Goal: Task Accomplishment & Management: Complete application form

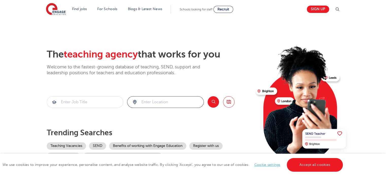
click at [161, 101] on input "search" at bounding box center [165, 102] width 76 height 11
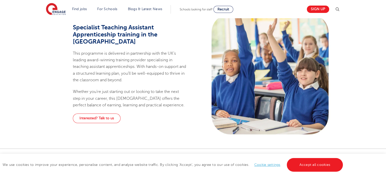
scroll to position [277, 0]
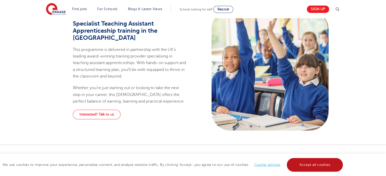
click at [327, 164] on link "Accept all cookies" at bounding box center [315, 165] width 56 height 14
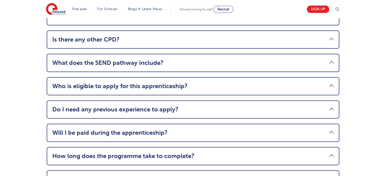
scroll to position [661, 0]
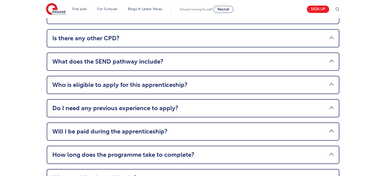
click at [329, 81] on link "Who is eligible to apply for this apprenticeship?" at bounding box center [193, 84] width 282 height 7
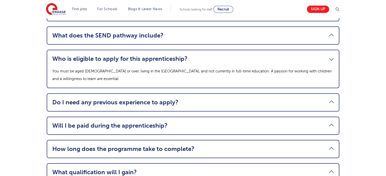
scroll to position [617, 0]
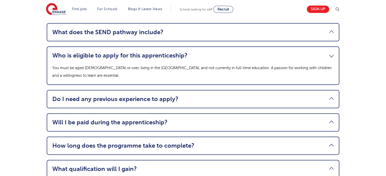
click at [333, 119] on link "Will I be paid during the apprenticeship?" at bounding box center [193, 122] width 282 height 7
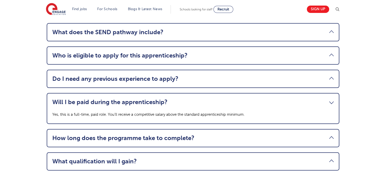
click at [330, 99] on link "Will I be paid during the apprenticeship?" at bounding box center [193, 102] width 282 height 7
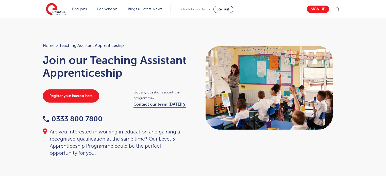
scroll to position [0, 0]
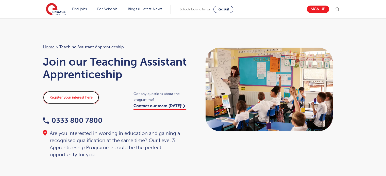
click at [76, 101] on link "Register your interest here" at bounding box center [71, 97] width 56 height 13
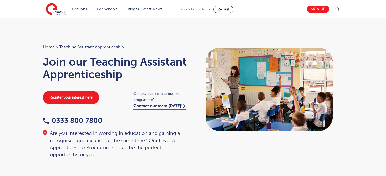
click at [197, 36] on div "Home > Teaching Assistant Apprenticeship Join our Teaching Assistant Apprentice…" at bounding box center [193, 98] width 386 height 161
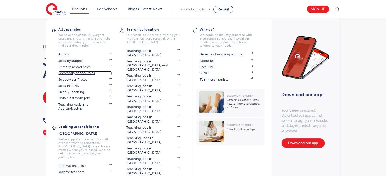
click at [92, 73] on link "Secondary school roles" at bounding box center [84, 73] width 53 height 4
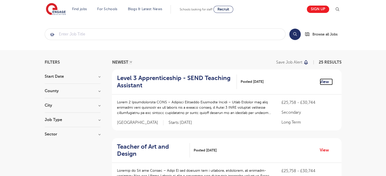
click at [320, 83] on link "View" at bounding box center [326, 82] width 13 height 7
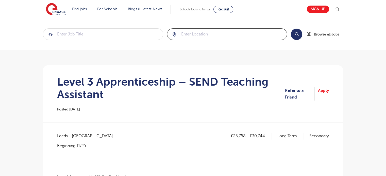
click at [241, 35] on input "search" at bounding box center [227, 34] width 120 height 11
type input "ub69pt"
click at [295, 36] on button "Search" at bounding box center [296, 34] width 11 height 11
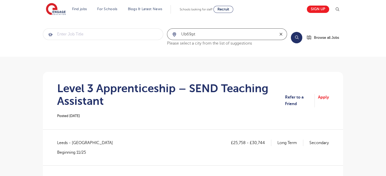
click at [281, 35] on icon "reset" at bounding box center [281, 34] width 5 height 5
type input "london"
click at [280, 44] on div "london Please select a city from the list of suggestions" at bounding box center [227, 37] width 120 height 18
click at [296, 37] on button "Search" at bounding box center [296, 37] width 11 height 11
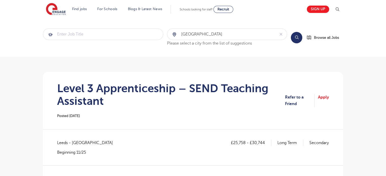
click at [296, 37] on button "Search" at bounding box center [296, 37] width 11 height 11
click at [277, 46] on div "london Please select a city from the list of suggestions" at bounding box center [227, 37] width 120 height 18
click at [283, 35] on icon "reset" at bounding box center [281, 34] width 5 height 5
click at [264, 36] on input "search" at bounding box center [227, 34] width 120 height 11
type input "u"
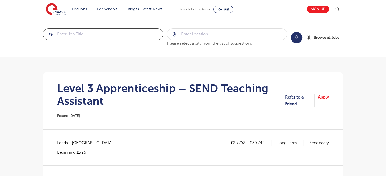
click at [139, 35] on input "search" at bounding box center [103, 34] width 120 height 11
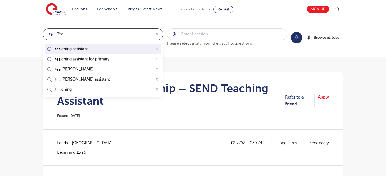
click at [122, 52] on div "tea ching assistant" at bounding box center [103, 49] width 114 height 8
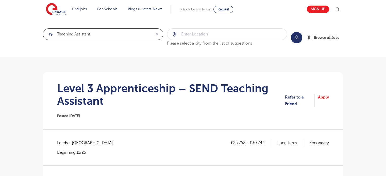
type input "teaching assistant"
click at [191, 35] on input "search" at bounding box center [227, 34] width 120 height 11
type input "l"
type input "e"
type input "u"
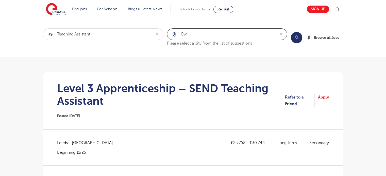
type input "e"
type input "w"
type input "m"
type input "B"
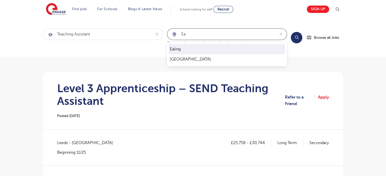
click at [180, 50] on li "Ealing" at bounding box center [227, 49] width 116 height 10
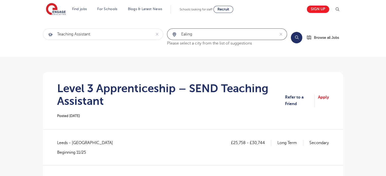
type input "Ealing"
click at [189, 54] on section "teaching assistant Ealing Please select a city from the list of suggestions Sea…" at bounding box center [193, 37] width 386 height 39
click at [298, 37] on button "Search" at bounding box center [296, 37] width 11 height 11
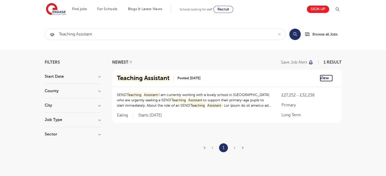
click at [323, 77] on link "View" at bounding box center [326, 78] width 13 height 7
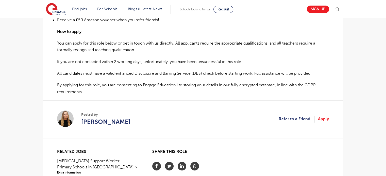
scroll to position [303, 0]
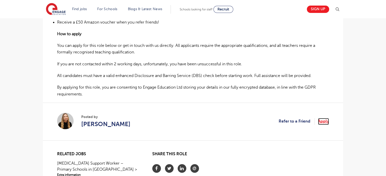
click at [326, 120] on link "Apply" at bounding box center [323, 121] width 11 height 7
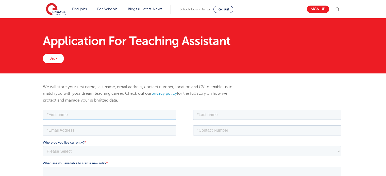
click at [161, 115] on input "text" at bounding box center [109, 115] width 133 height 10
type input "Komal"
type input "Islam"
type input "komalislaam@gmail.com"
type input "07984315839"
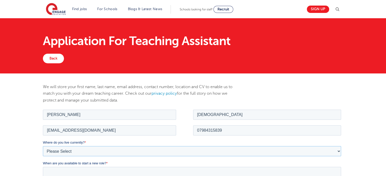
click at [106, 154] on select "Please Select UK Canada Ireland Australia New Zealand Europe USA South Africa J…" at bounding box center [192, 151] width 298 height 10
select select "UK"
click at [43, 146] on select "Please Select UK Canada Ireland Australia New Zealand Europe USA South Africa J…" at bounding box center [192, 151] width 298 height 10
drag, startPoint x: 71, startPoint y: 248, endPoint x: 69, endPoint y: 170, distance: 78.0
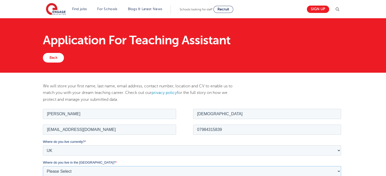
click at [69, 170] on select "Please Select Overseas Barnsley Bedfordshire Berkshire Bournemouth Bracknell Fo…" at bounding box center [192, 171] width 298 height 10
select select "[GEOGRAPHIC_DATA]"
click at [43, 166] on select "Please Select Overseas Barnsley Bedfordshire Berkshire Bournemouth Bracknell Fo…" at bounding box center [192, 171] width 298 height 10
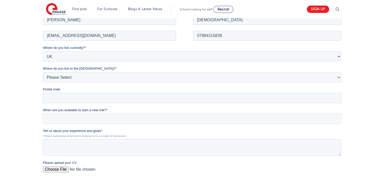
scroll to position [97, 0]
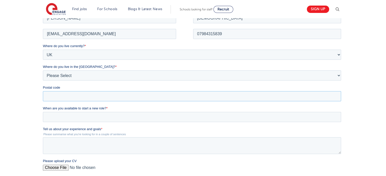
click at [289, 98] on input "Postal code" at bounding box center [192, 96] width 298 height 10
type input "UB69PT"
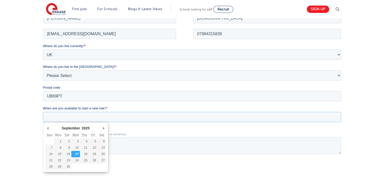
click at [86, 117] on input "When are you available to start a new role? *" at bounding box center [192, 117] width 298 height 10
type div "2025-10-01"
type input "2025/10/01"
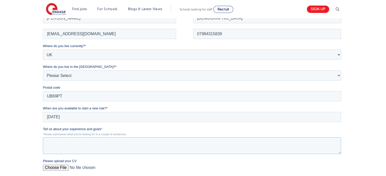
click at [75, 140] on textarea "Tell us about your experience and goals *" at bounding box center [192, 145] width 298 height 17
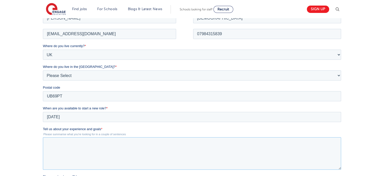
drag, startPoint x: 339, startPoint y: 153, endPoint x: 339, endPoint y: 173, distance: 20.1
click at [339, 170] on textarea "Tell us about your experience and goals *" at bounding box center [192, 153] width 298 height 32
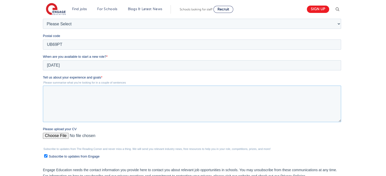
scroll to position [155, 0]
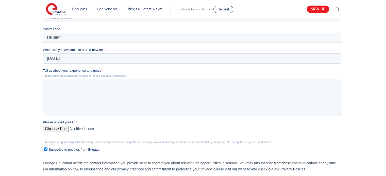
click at [171, 82] on textarea "Tell us about your experience and goals *" at bounding box center [192, 97] width 298 height 37
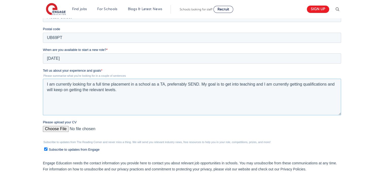
type textarea "I am currently looking for a full time placement in a school as a TA, preferrab…"
click at [50, 130] on input "Please upload your CV" at bounding box center [192, 131] width 298 height 10
type input "C:\fakepath\Komal Islam - Teacher Assistant CV Latest.pdf"
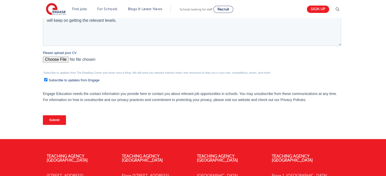
scroll to position [224, 0]
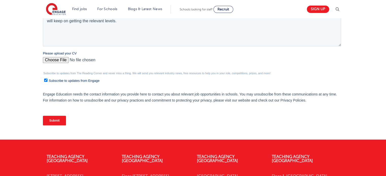
click at [58, 123] on input "Submit" at bounding box center [54, 121] width 23 height 10
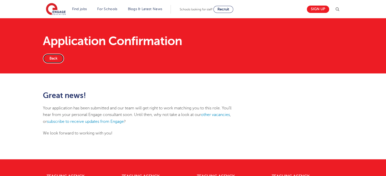
click at [57, 56] on link "Back" at bounding box center [53, 59] width 21 height 10
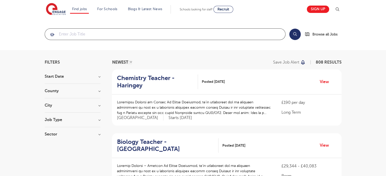
click at [89, 36] on input "search" at bounding box center [165, 34] width 240 height 11
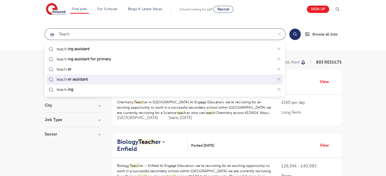
click at [79, 77] on mark "er assistant" at bounding box center [78, 79] width 22 height 6
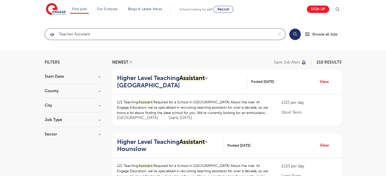
type input "teacher assistant"
click at [298, 36] on button "Search" at bounding box center [294, 34] width 11 height 11
click at [100, 102] on section "Start Date [DATE] [DATE] [DATE] Show more County [GEOGRAPHIC_DATA] 168 [GEOGRAP…" at bounding box center [73, 108] width 56 height 67
click at [99, 104] on h3 "City" at bounding box center [73, 106] width 56 height 4
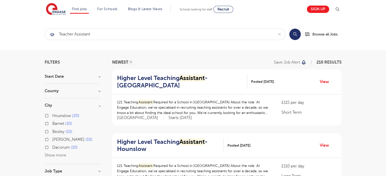
click at [99, 105] on h3 "City" at bounding box center [73, 106] width 56 height 4
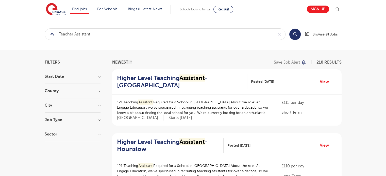
click at [98, 89] on h3 "County" at bounding box center [73, 91] width 56 height 4
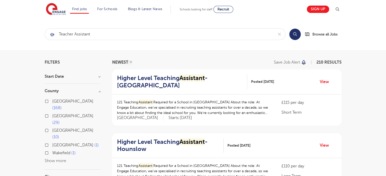
click at [52, 101] on label "London 168" at bounding box center [76, 104] width 48 height 13
click at [52, 101] on input "London 168" at bounding box center [53, 100] width 3 height 3
checkbox input "true"
click at [100, 91] on h3 "County" at bounding box center [73, 91] width 56 height 4
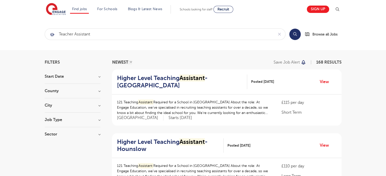
click at [99, 104] on h3 "City" at bounding box center [73, 106] width 56 height 4
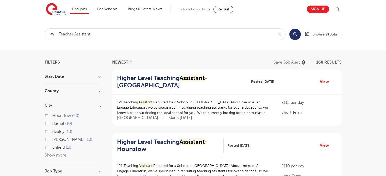
click at [54, 154] on button "Show more" at bounding box center [56, 155] width 22 height 5
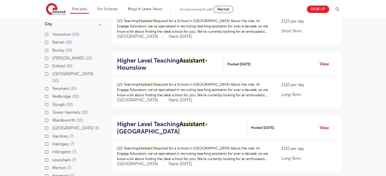
scroll to position [81, 0]
click at [52, 58] on label "[PERSON_NAME] 10" at bounding box center [72, 58] width 40 height 7
click at [52, 58] on input "[PERSON_NAME] 10" at bounding box center [53, 57] width 3 height 3
checkbox input "true"
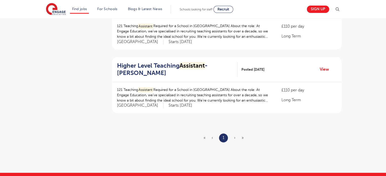
scroll to position [594, 0]
